Goal: Understand process/instructions: Learn how to perform a task or action

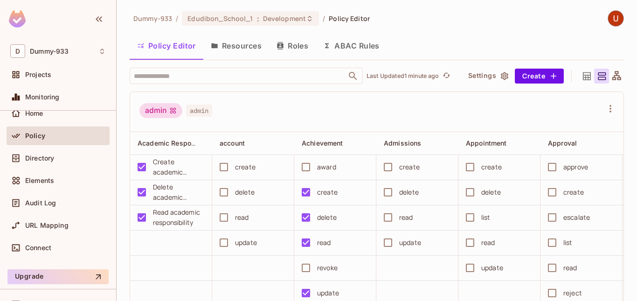
scroll to position [60, 0]
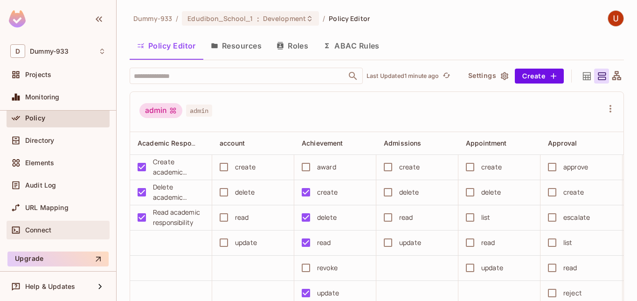
click at [32, 229] on span "Connect" at bounding box center [38, 229] width 26 height 7
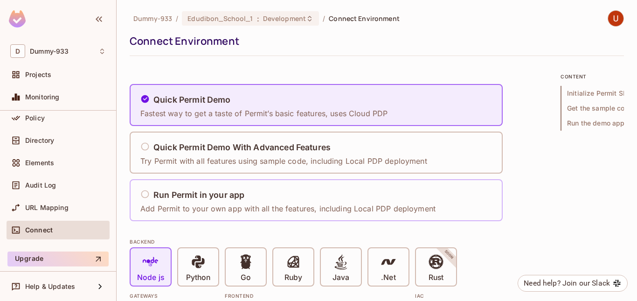
click at [221, 200] on div "Run Permit in your app" at bounding box center [287, 195] width 295 height 12
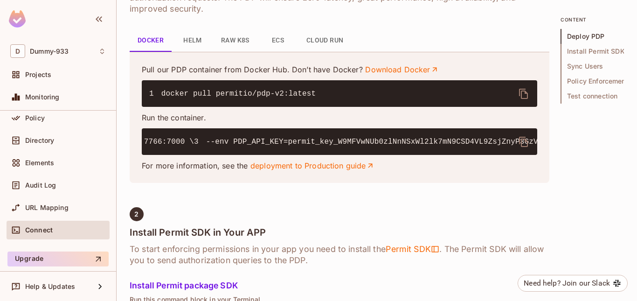
scroll to position [0, 128]
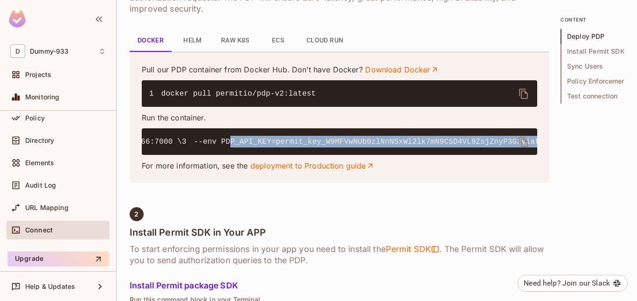
drag, startPoint x: 193, startPoint y: 161, endPoint x: 520, endPoint y: 166, distance: 327.2
click at [520, 146] on code "1 docker run -it \ 2 -p 7766:7000 \ 3 --env PDP_API_KEY=permit_key_W9MFVwNUb0zl…" at bounding box center [485, 142] width 929 height 8
copy code "PDP_API_KEY=permit_key_W9MFVwNUb0zlNnNSxWl2lk7mN9CSD4VL9ZsjZnyP3GzViafEYNfJzpnF…"
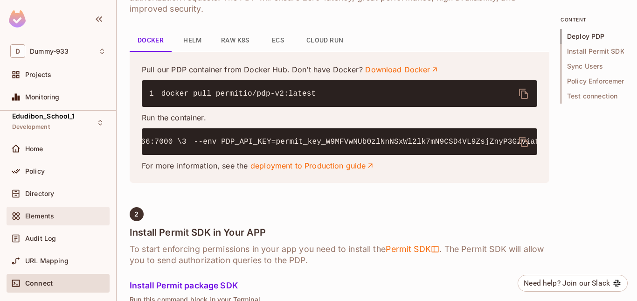
scroll to position [0, 0]
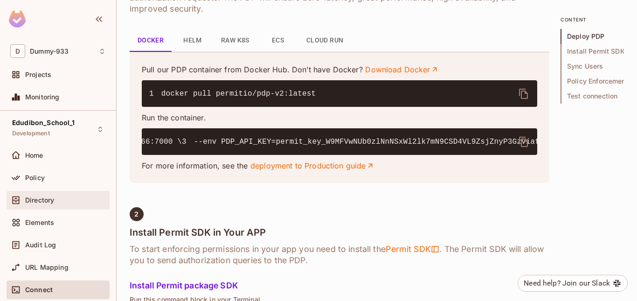
click at [36, 205] on div "Directory" at bounding box center [58, 200] width 96 height 11
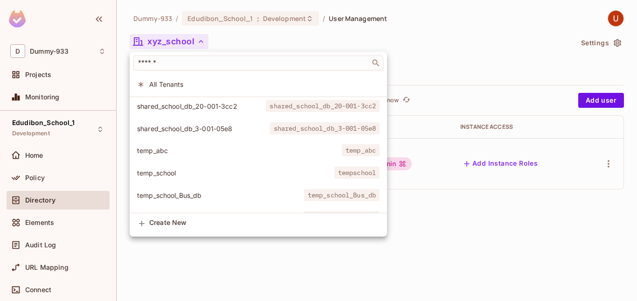
scroll to position [2081, 0]
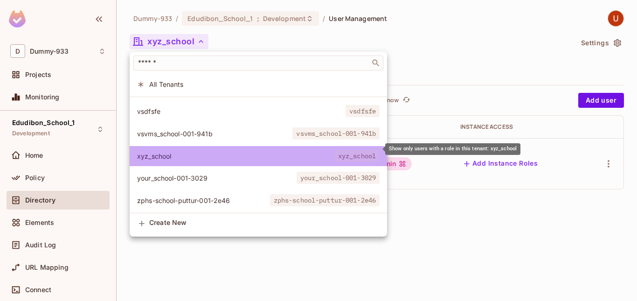
click at [259, 146] on li "xyz_school xyz_school" at bounding box center [259, 156] width 258 height 20
